Goal: Task Accomplishment & Management: Use online tool/utility

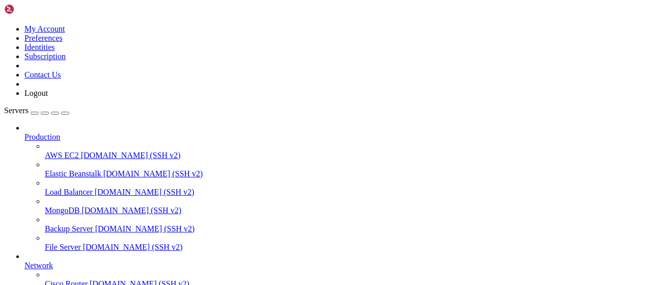
drag, startPoint x: 397, startPoint y: 143, endPoint x: 291, endPoint y: 1, distance: 177.7
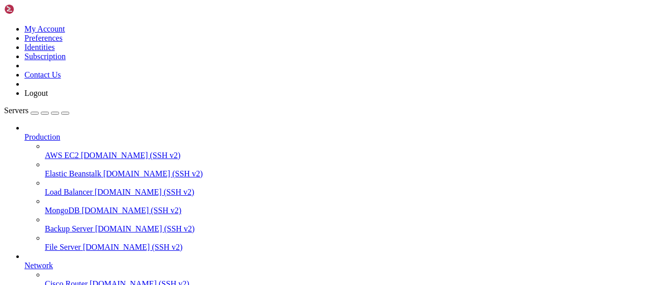
scroll to position [0, 0]
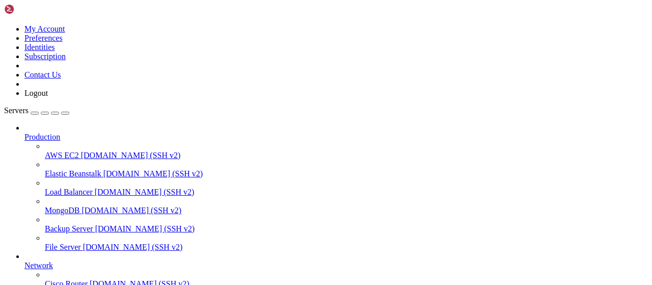
type input "/root/growagarden"
drag, startPoint x: 239, startPoint y: 33, endPoint x: 148, endPoint y: 33, distance: 91.2
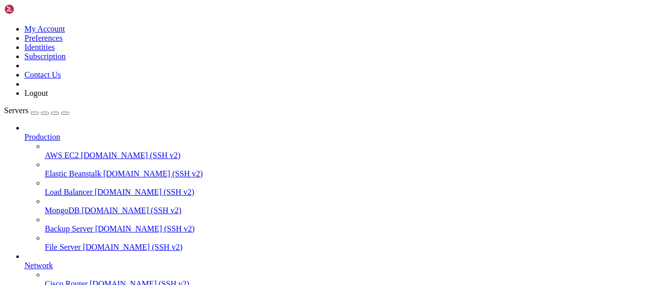
scroll to position [400, 0]
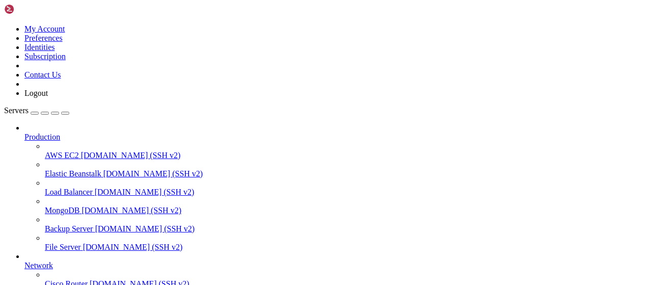
type input "/root/wastul"
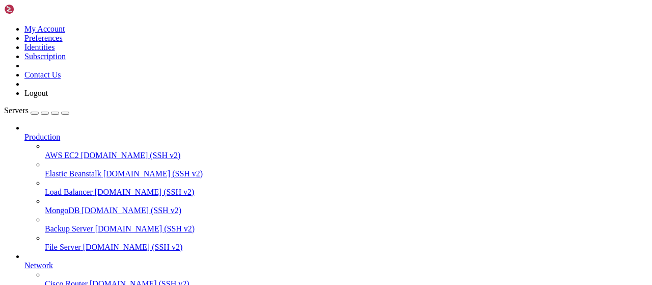
scroll to position [0, 0]
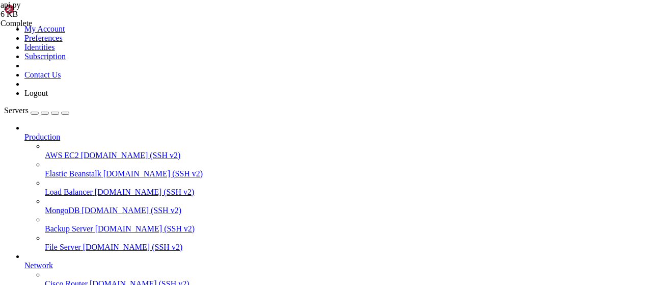
type textarea "apikeys = ['89ffddfe-810e-4ced-9595-9c98d4cf209f', 'bytufkey']"
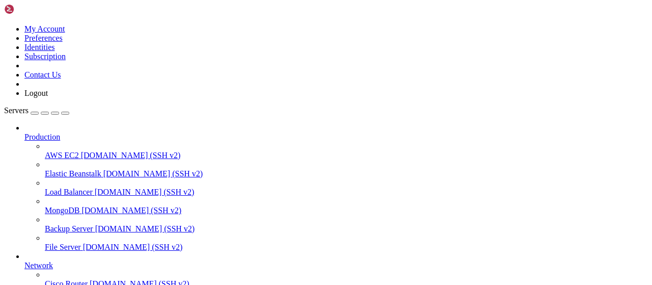
type input "/root/cloudflare/scraper"
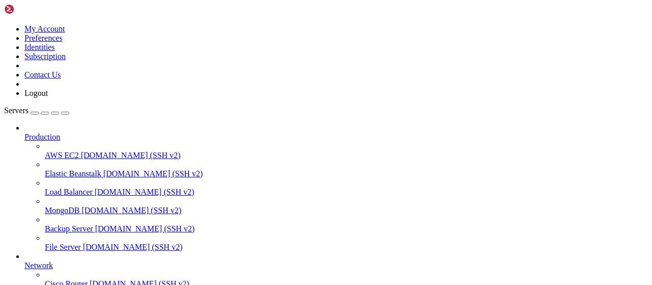
scroll to position [138, 0]
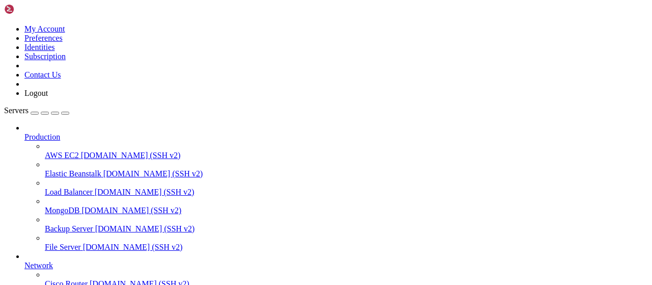
type input "/root/wastul/bypassing"
drag, startPoint x: 484, startPoint y: 117, endPoint x: 302, endPoint y: 114, distance: 182.4
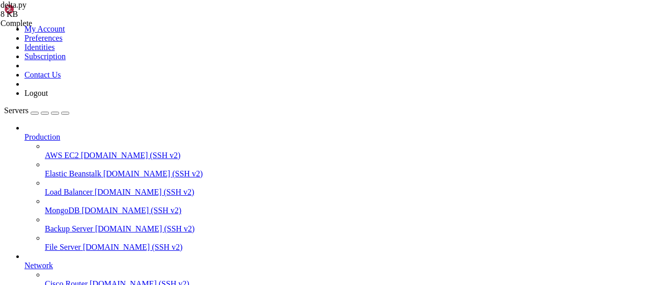
type textarea "r=requests.get('http://64.188.98.243:3001/api/scraper',params={'url':url,'cache…"
